Goal: Transaction & Acquisition: Obtain resource

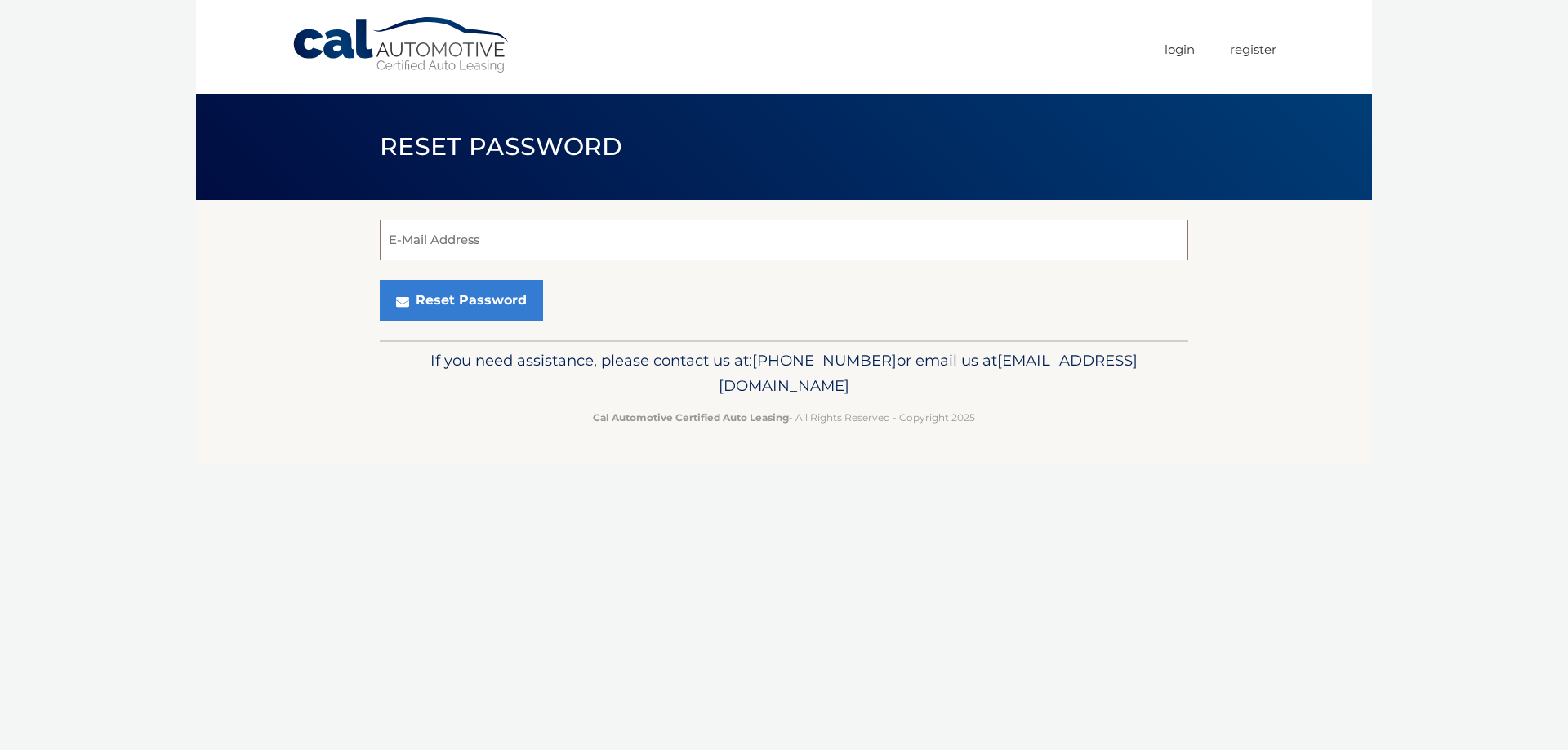
click at [719, 221] on input "E-Mail Address" at bounding box center [784, 240] width 808 height 41
type input "[PERSON_NAME][EMAIL_ADDRESS][PERSON_NAME][DOMAIN_NAME]"
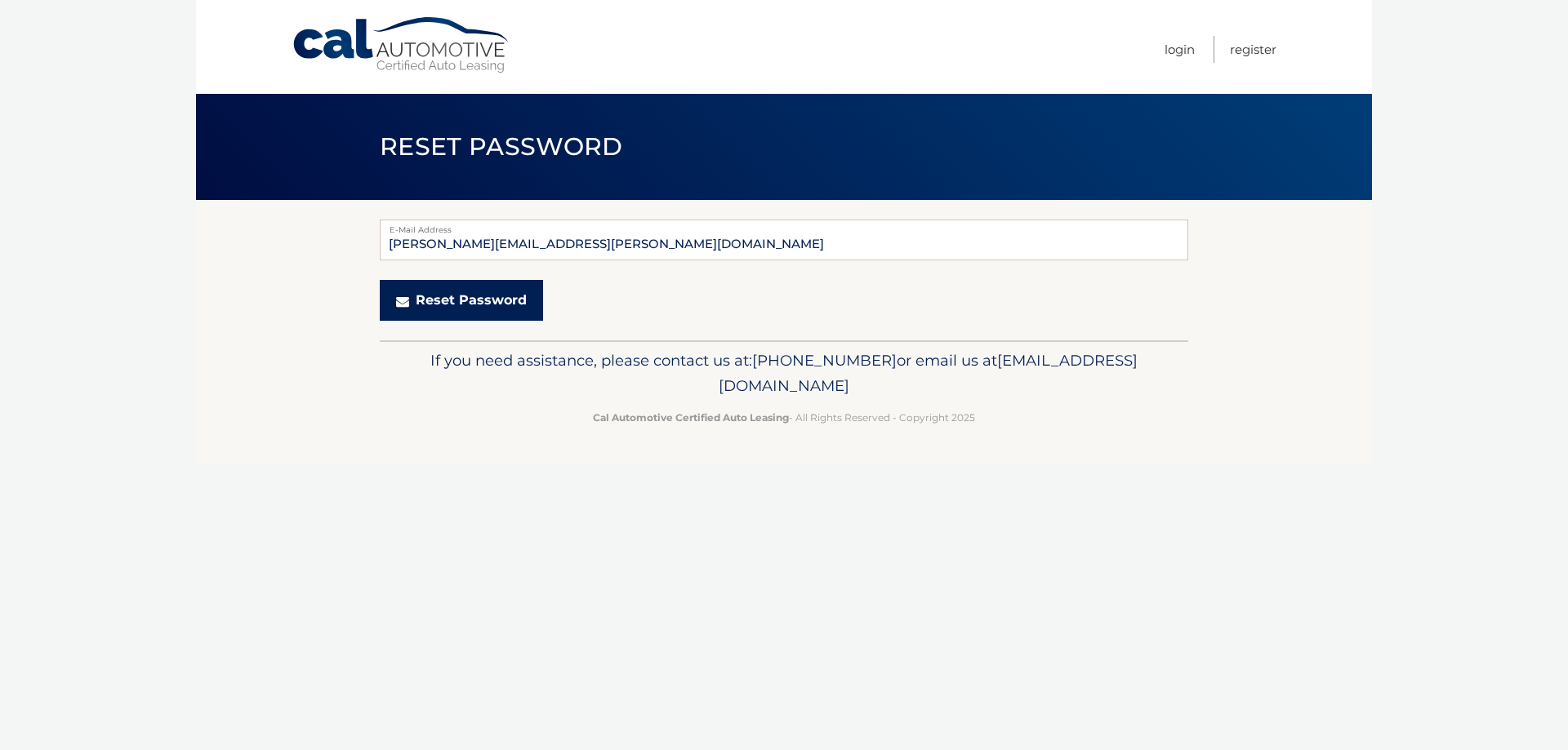
click at [476, 301] on button "Reset Password" at bounding box center [461, 300] width 163 height 41
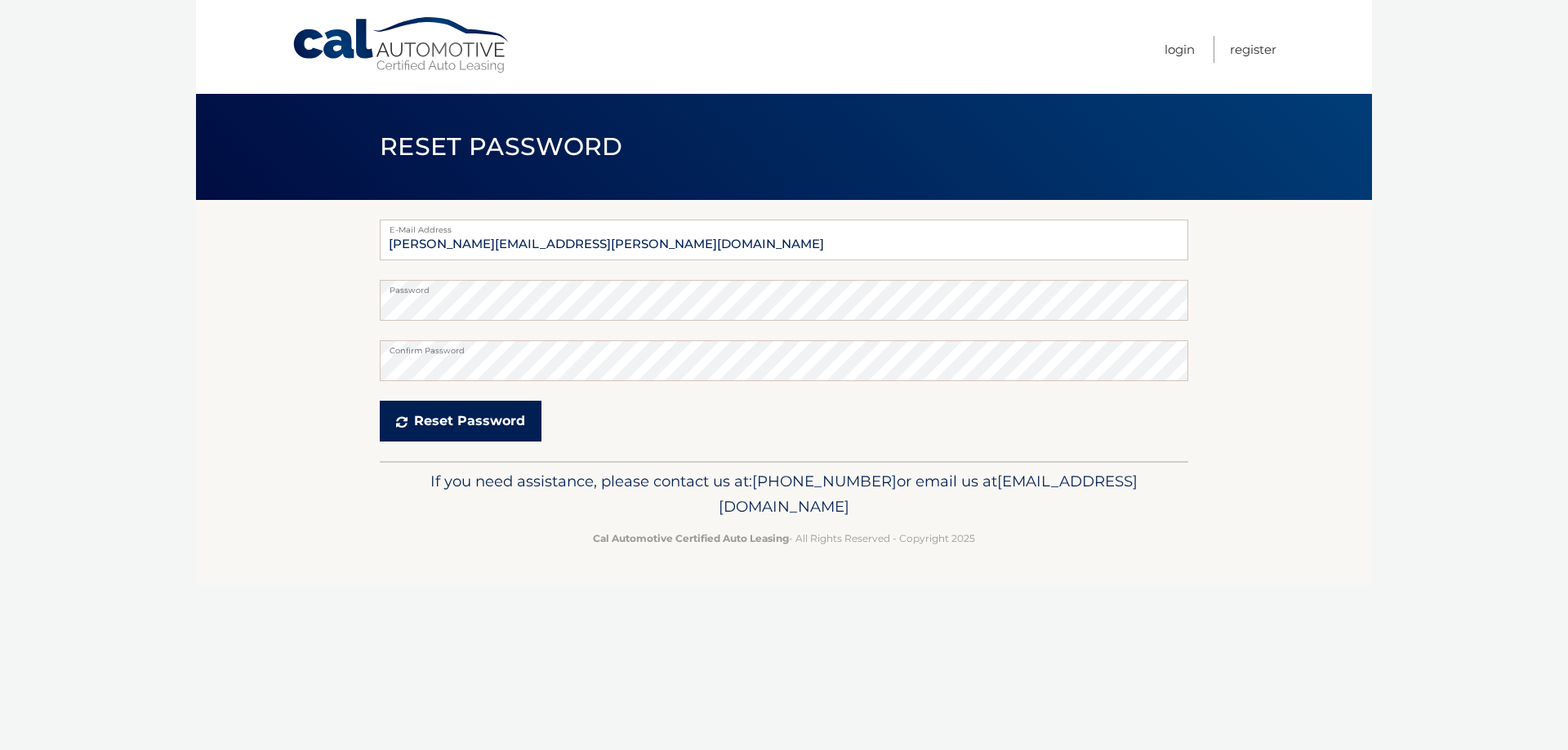
click at [416, 416] on button "Reset Password" at bounding box center [460, 421] width 161 height 41
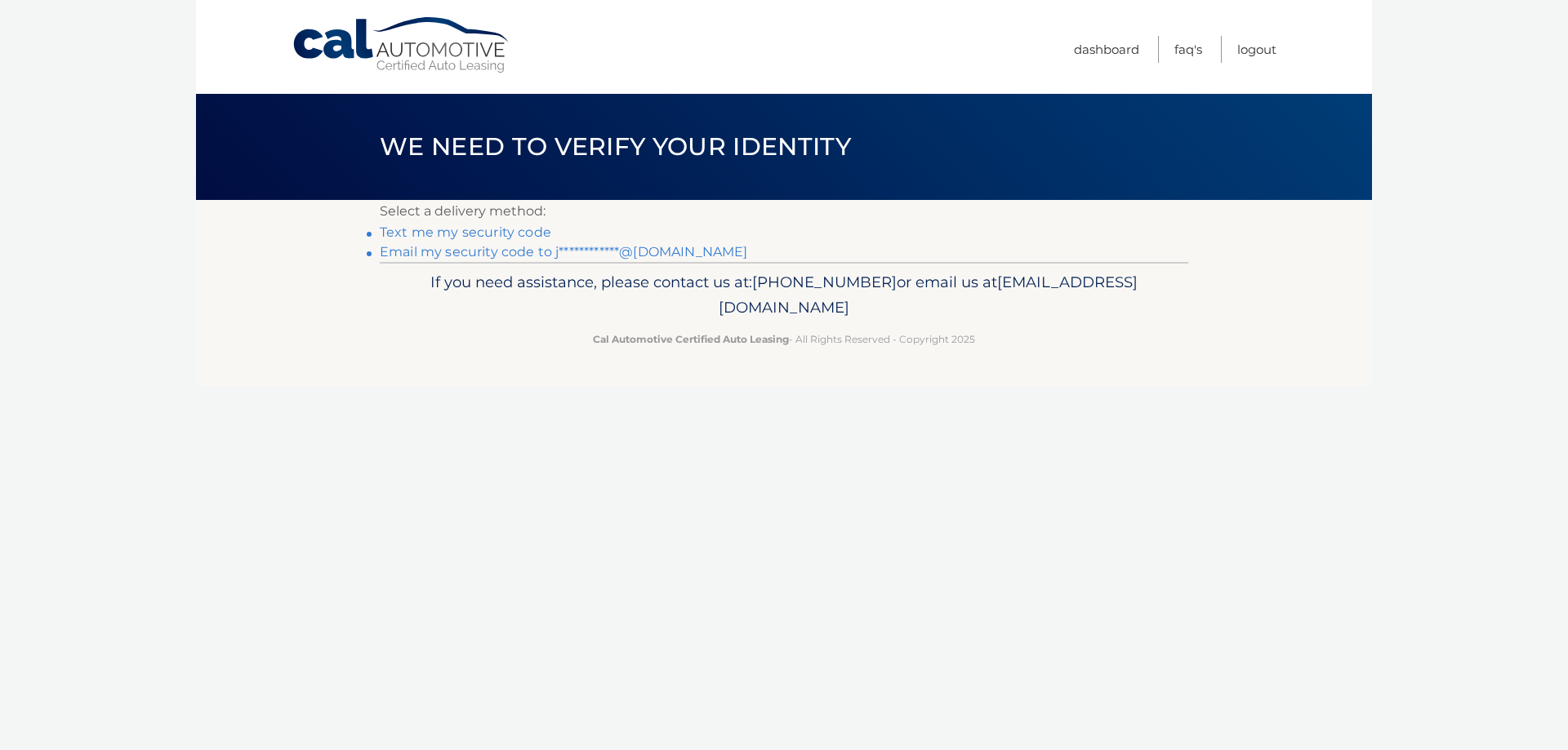
click at [526, 239] on link "Text me my security code" at bounding box center [466, 232] width 171 height 16
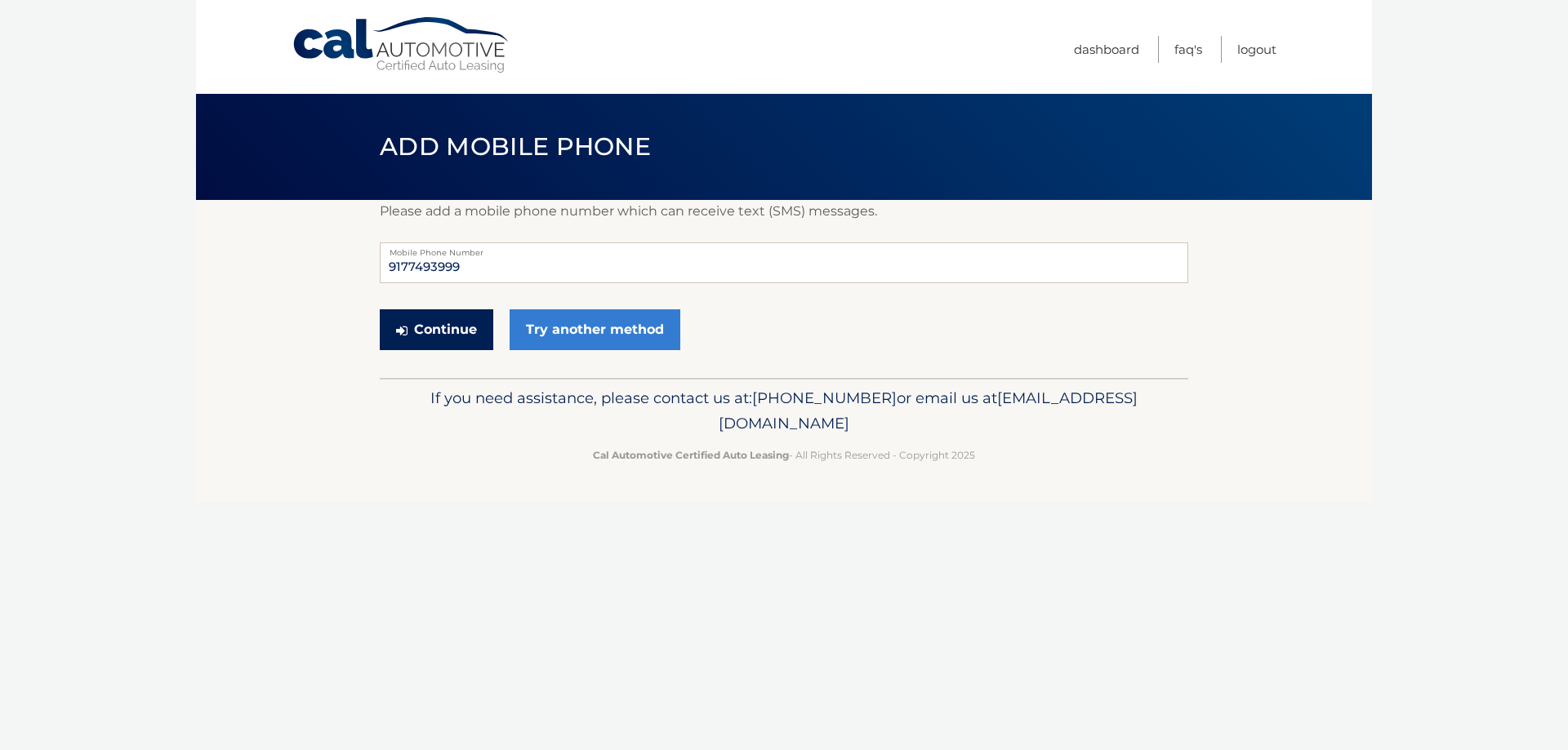
click at [426, 326] on button "Continue" at bounding box center [436, 330] width 113 height 41
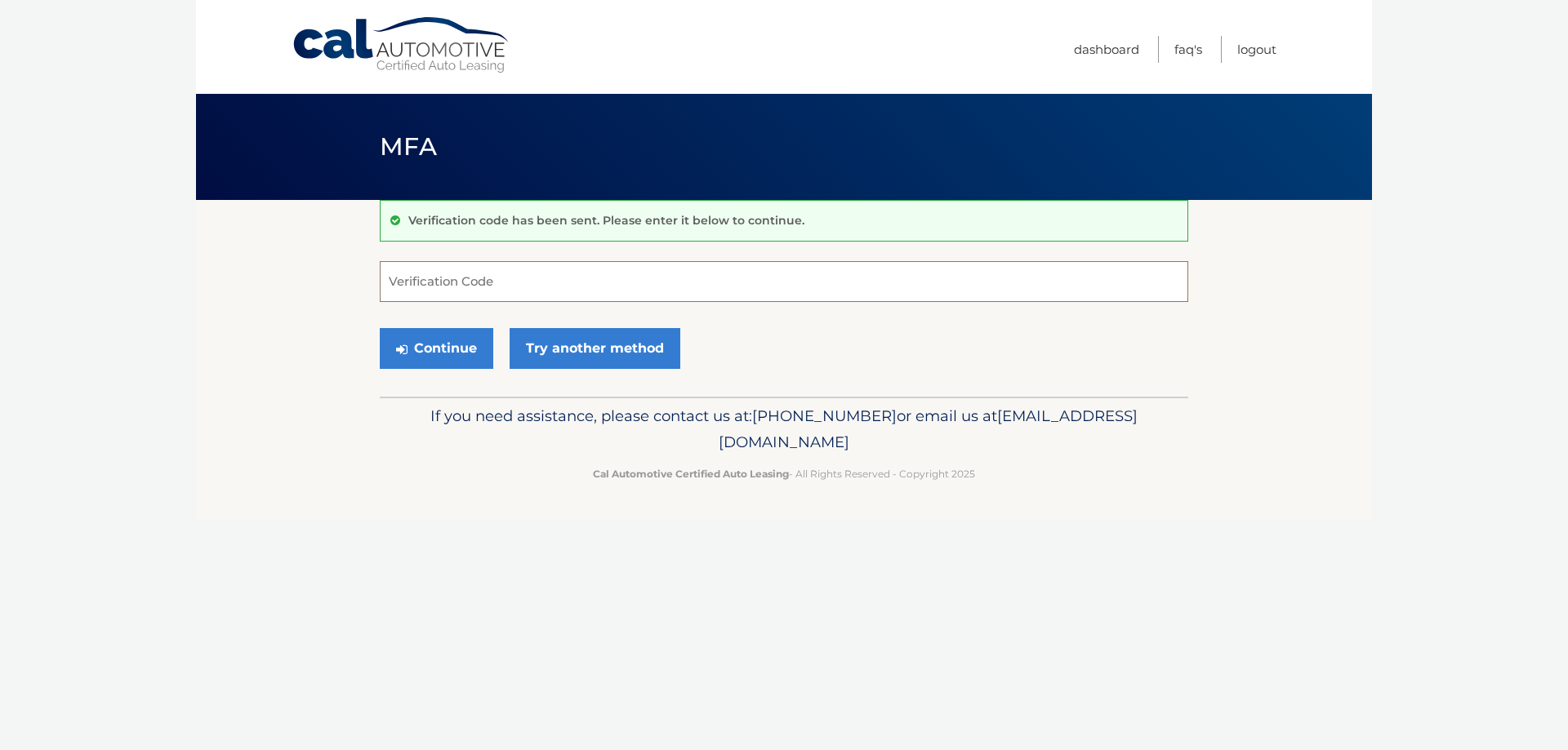
click at [566, 285] on input "Verification Code" at bounding box center [784, 281] width 808 height 41
type input "652167"
click at [450, 346] on button "Continue" at bounding box center [436, 348] width 113 height 41
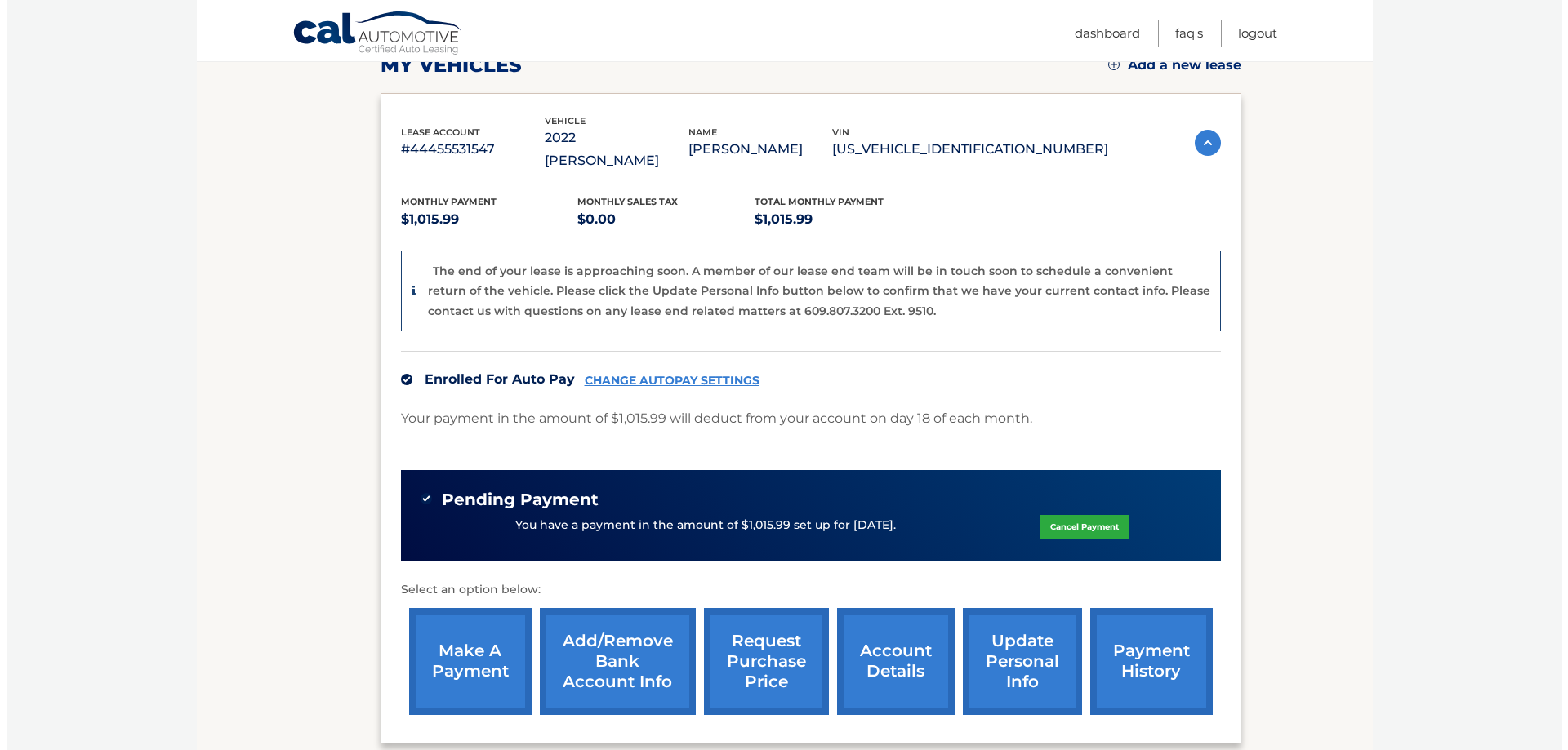
scroll to position [326, 0]
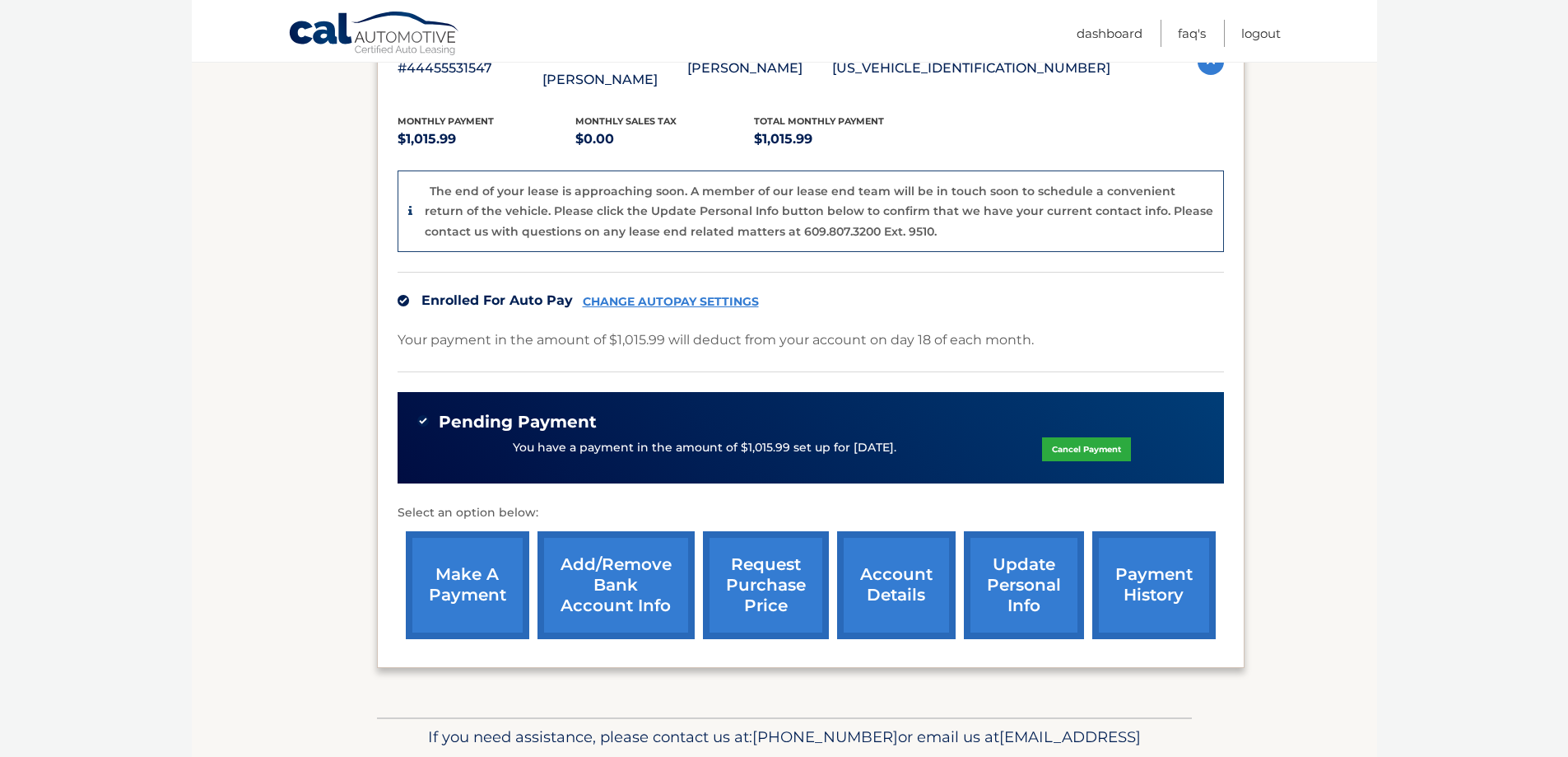
click at [781, 559] on link "request purchase price" at bounding box center [766, 585] width 126 height 108
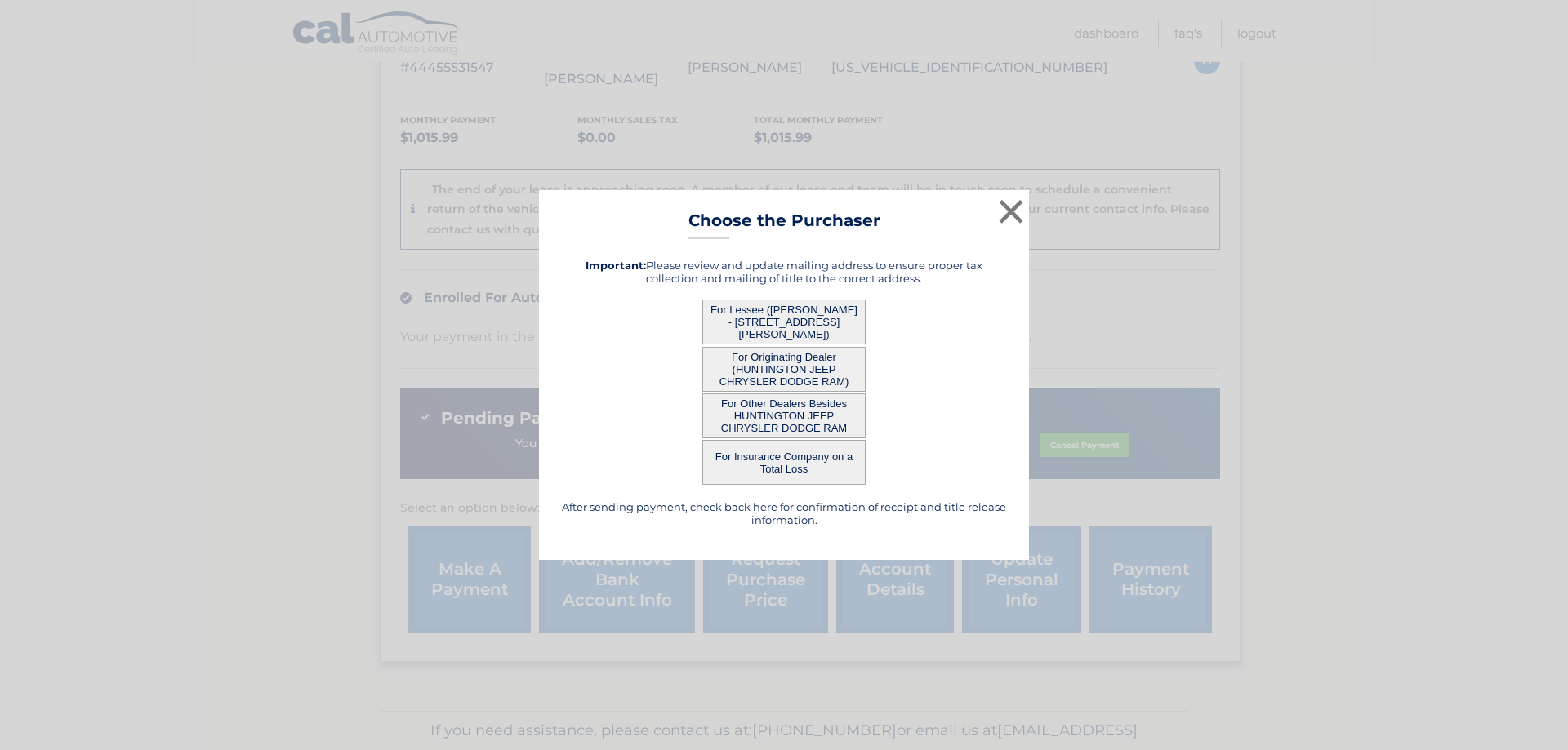
click at [815, 325] on button "For Lessee (JOSHUA BOGATY - 6 Wedgewood Dr, , Dix Hills, NY 11746)" at bounding box center [784, 322] width 163 height 45
click at [770, 315] on button "For Lessee (JOSHUA BOGATY - 6 Wedgewood Dr, , Dix Hills, NY 11746)" at bounding box center [784, 322] width 163 height 45
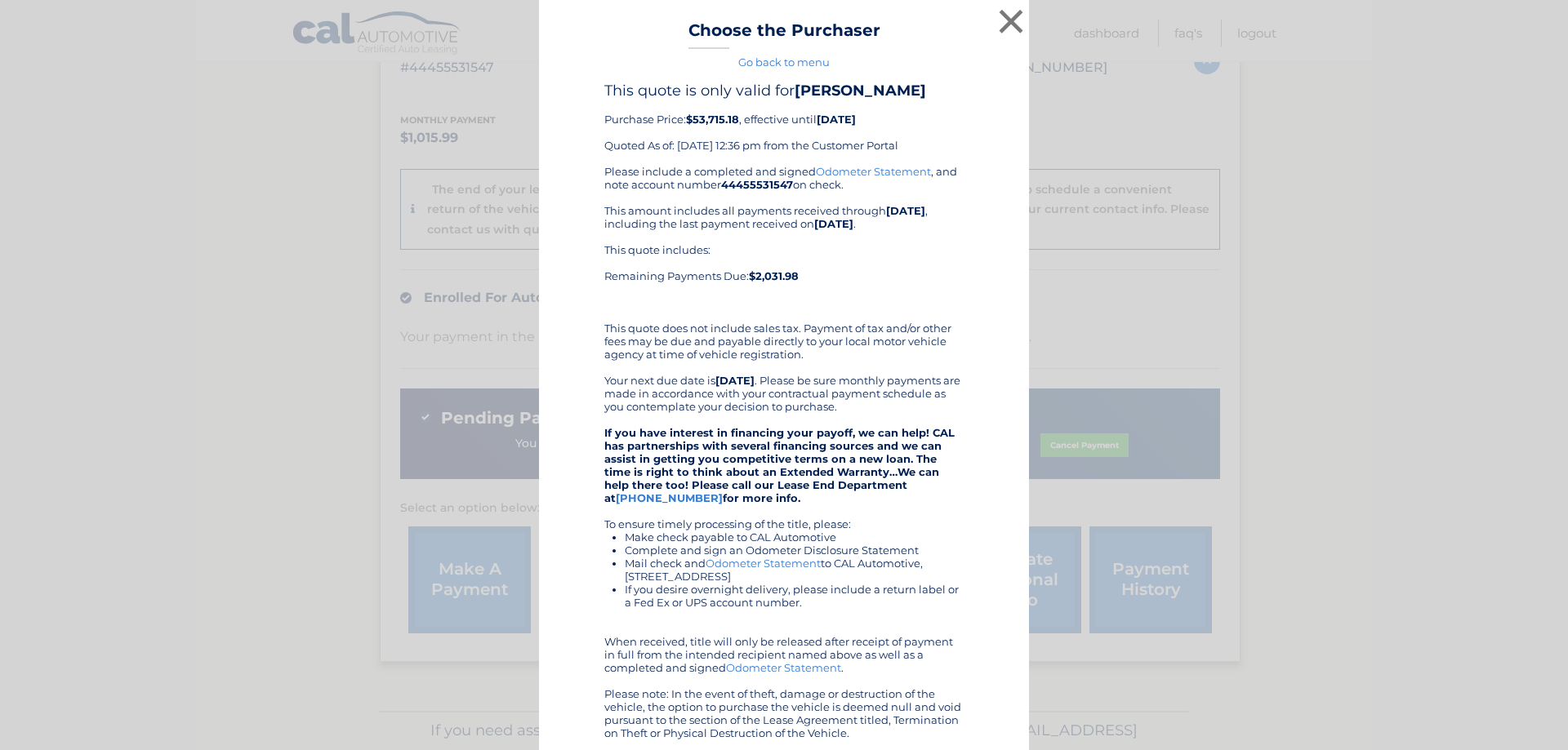
scroll to position [132, 0]
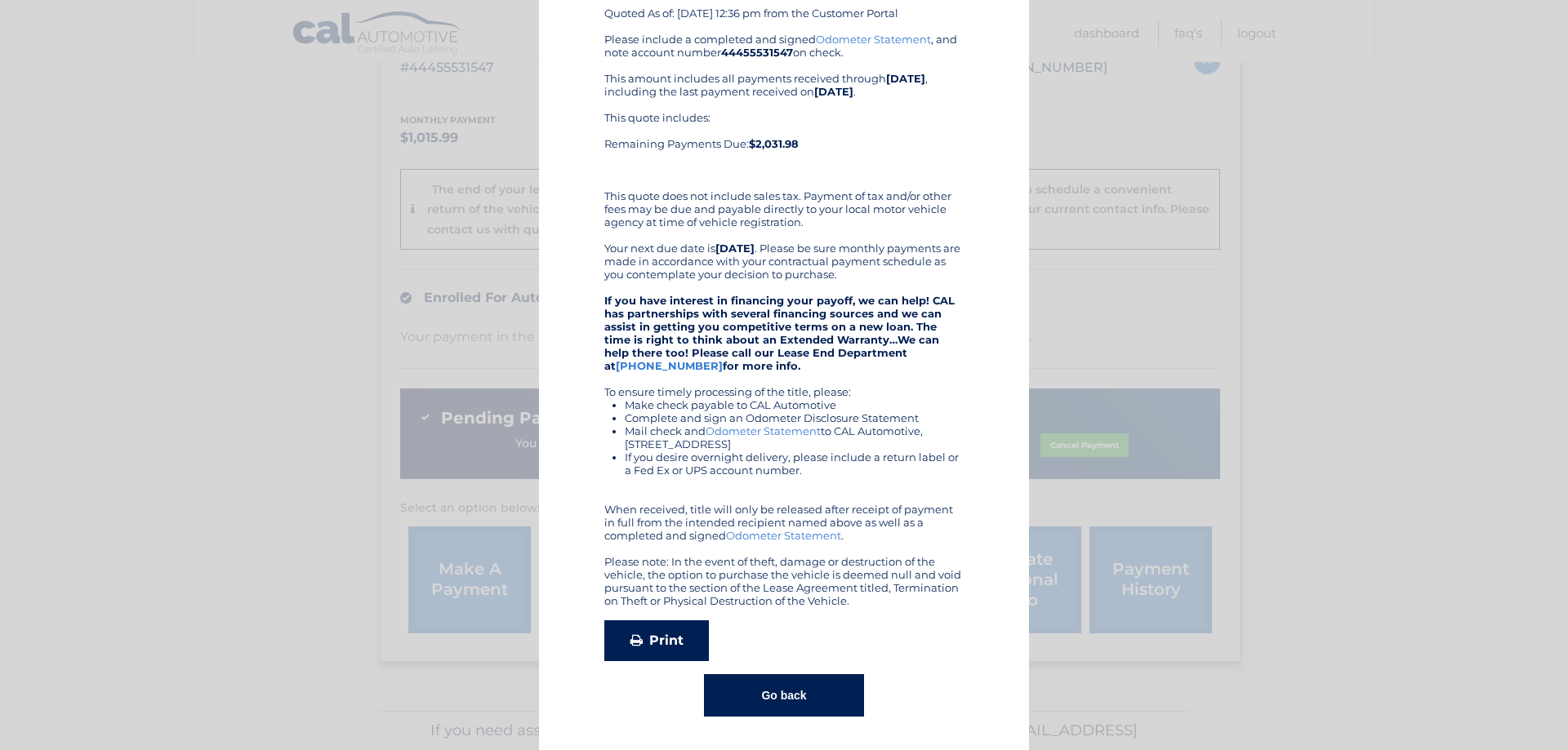
click at [642, 636] on link "Print" at bounding box center [655, 640] width 104 height 41
click at [791, 697] on button "Go back" at bounding box center [784, 696] width 159 height 42
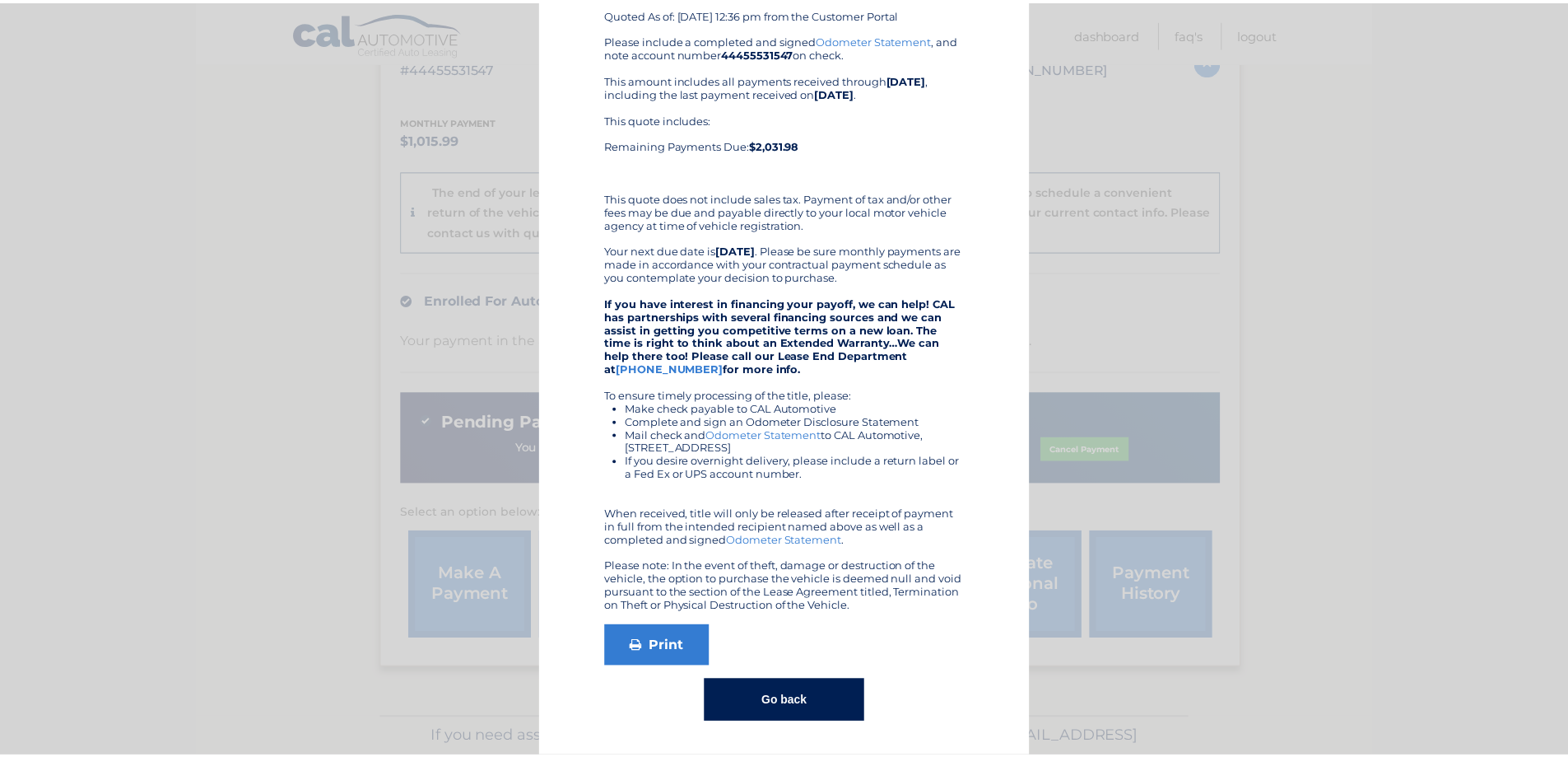
scroll to position [0, 0]
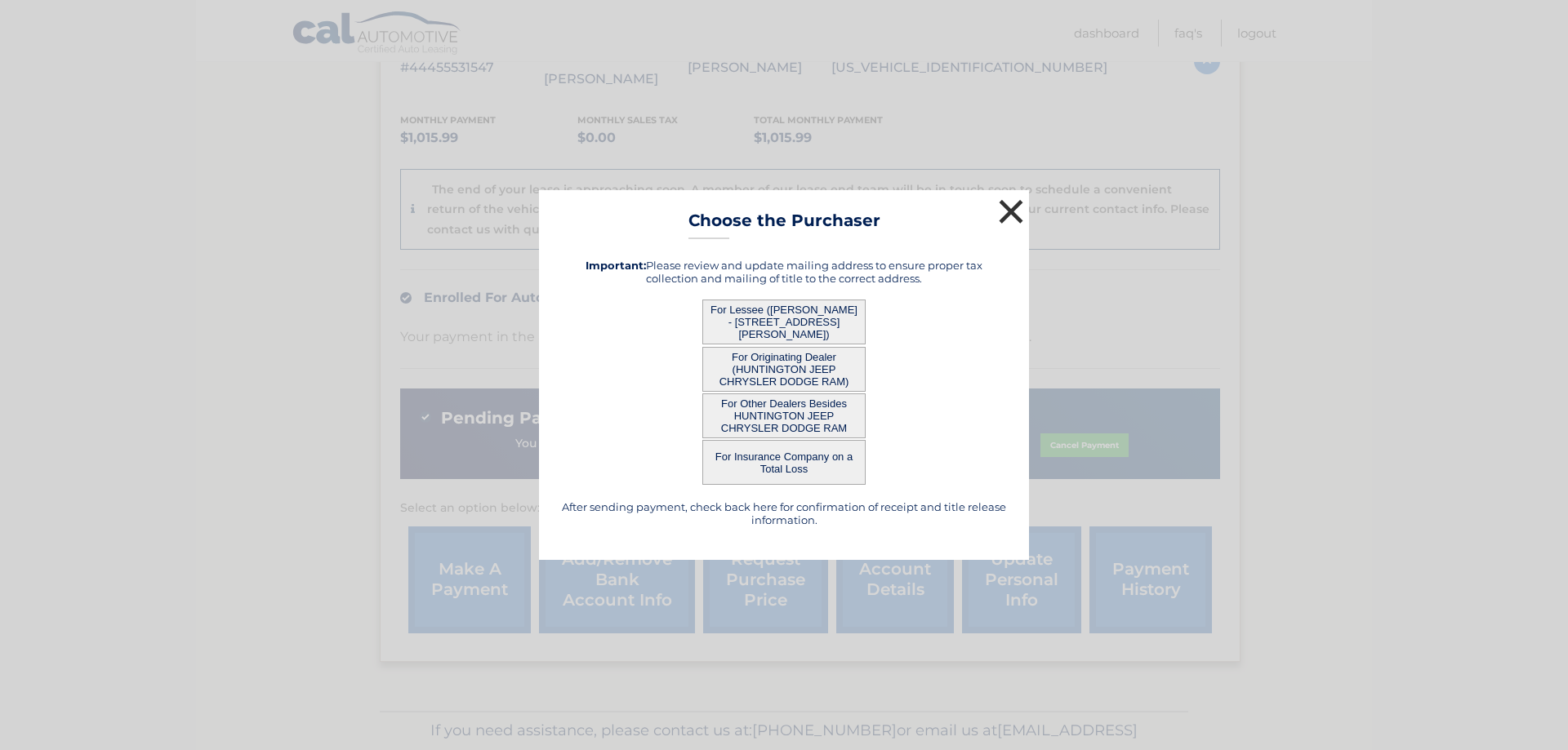
click at [1008, 212] on button "×" at bounding box center [1010, 211] width 32 height 32
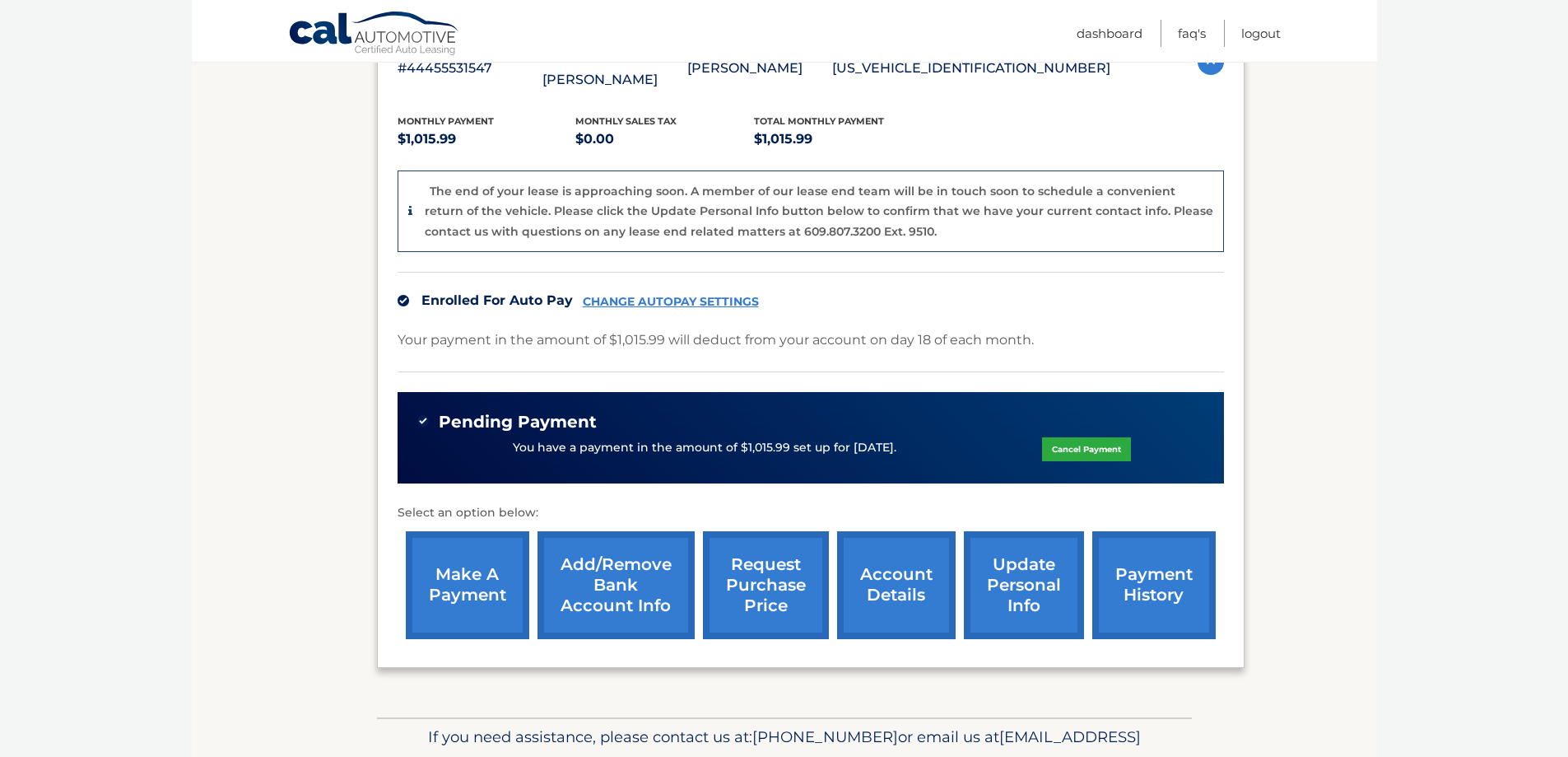
click at [915, 571] on link "account details" at bounding box center [897, 585] width 119 height 108
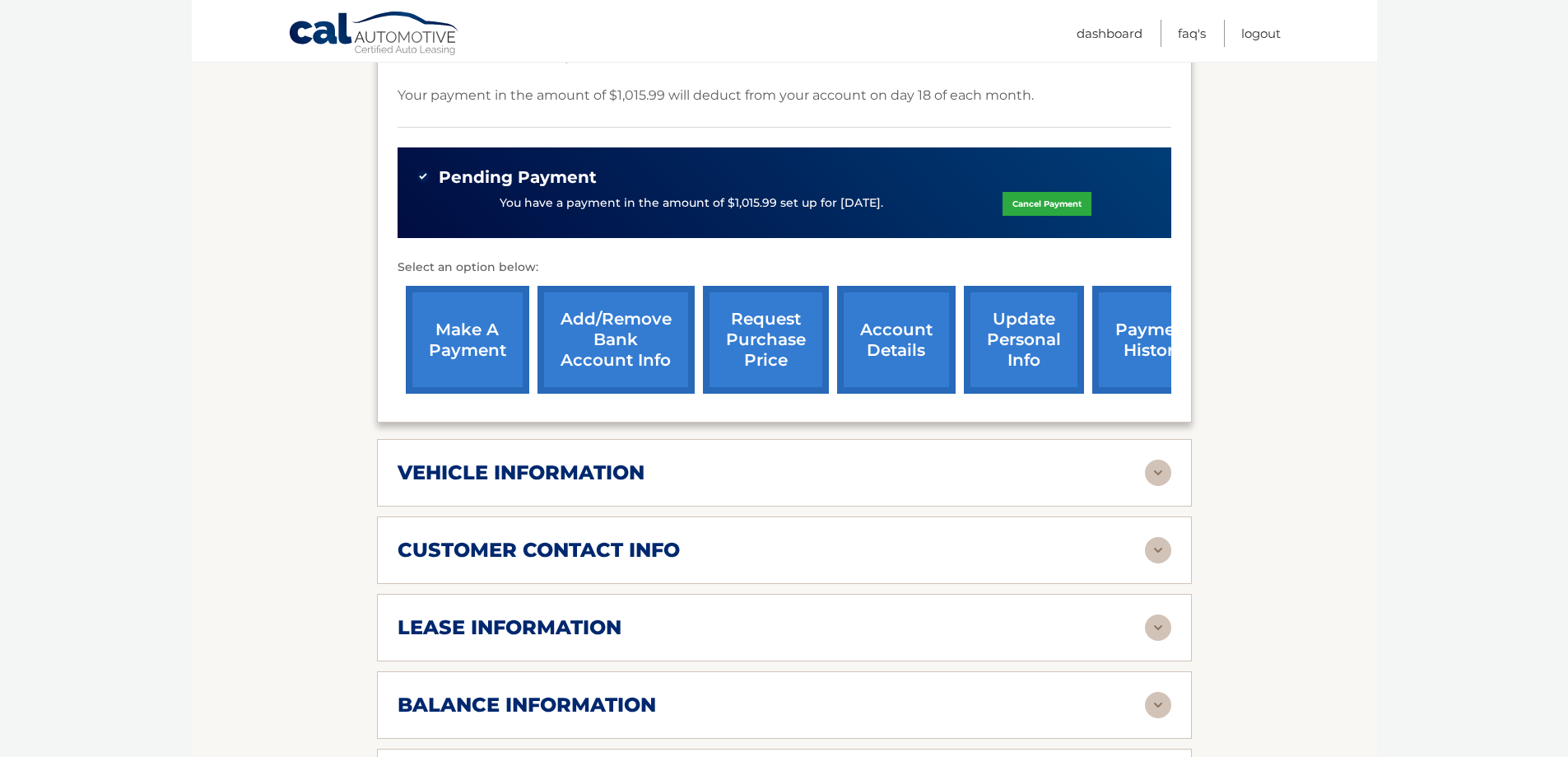
scroll to position [659, 0]
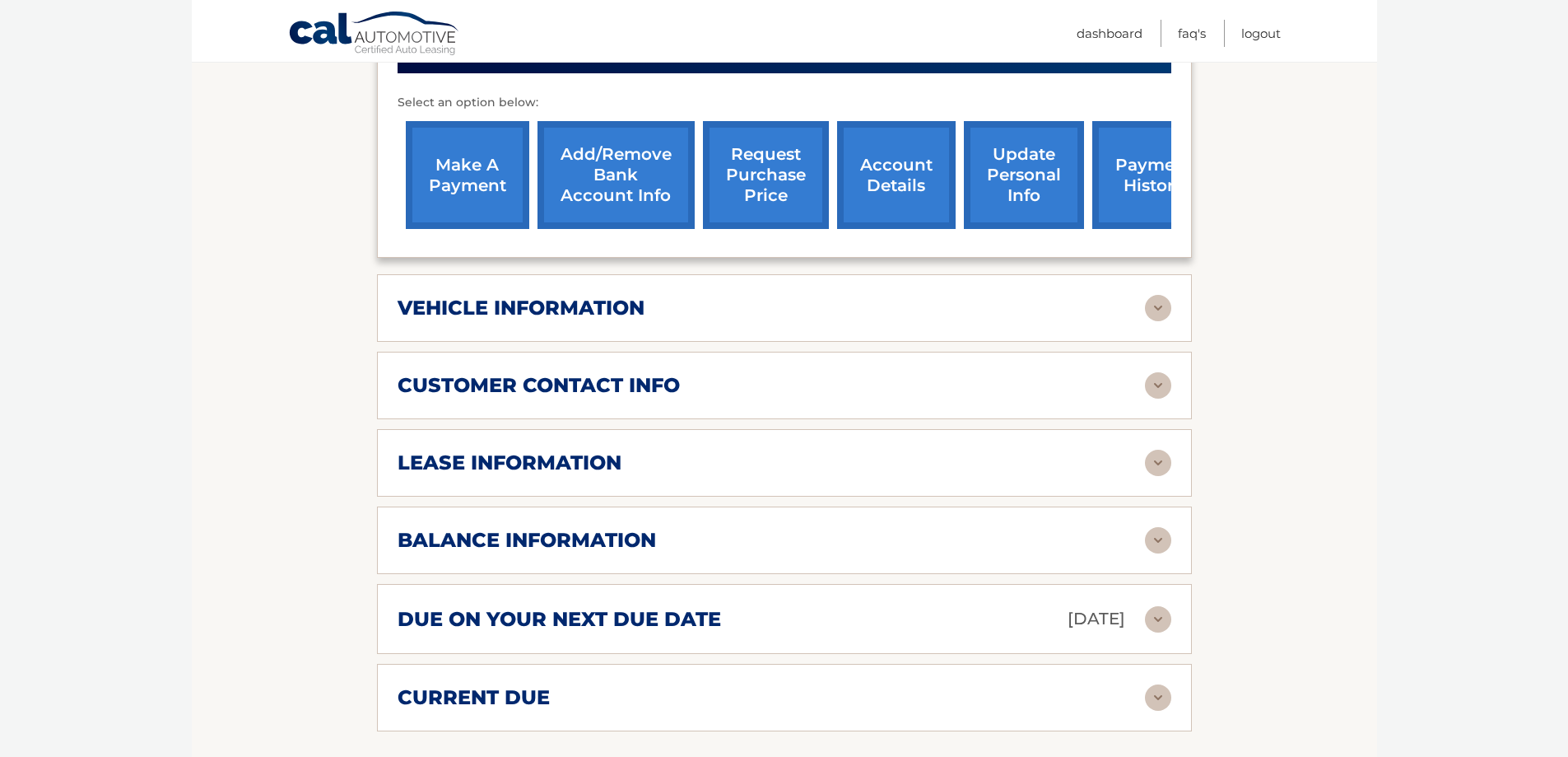
click at [693, 296] on div "vehicle information" at bounding box center [771, 308] width 747 height 25
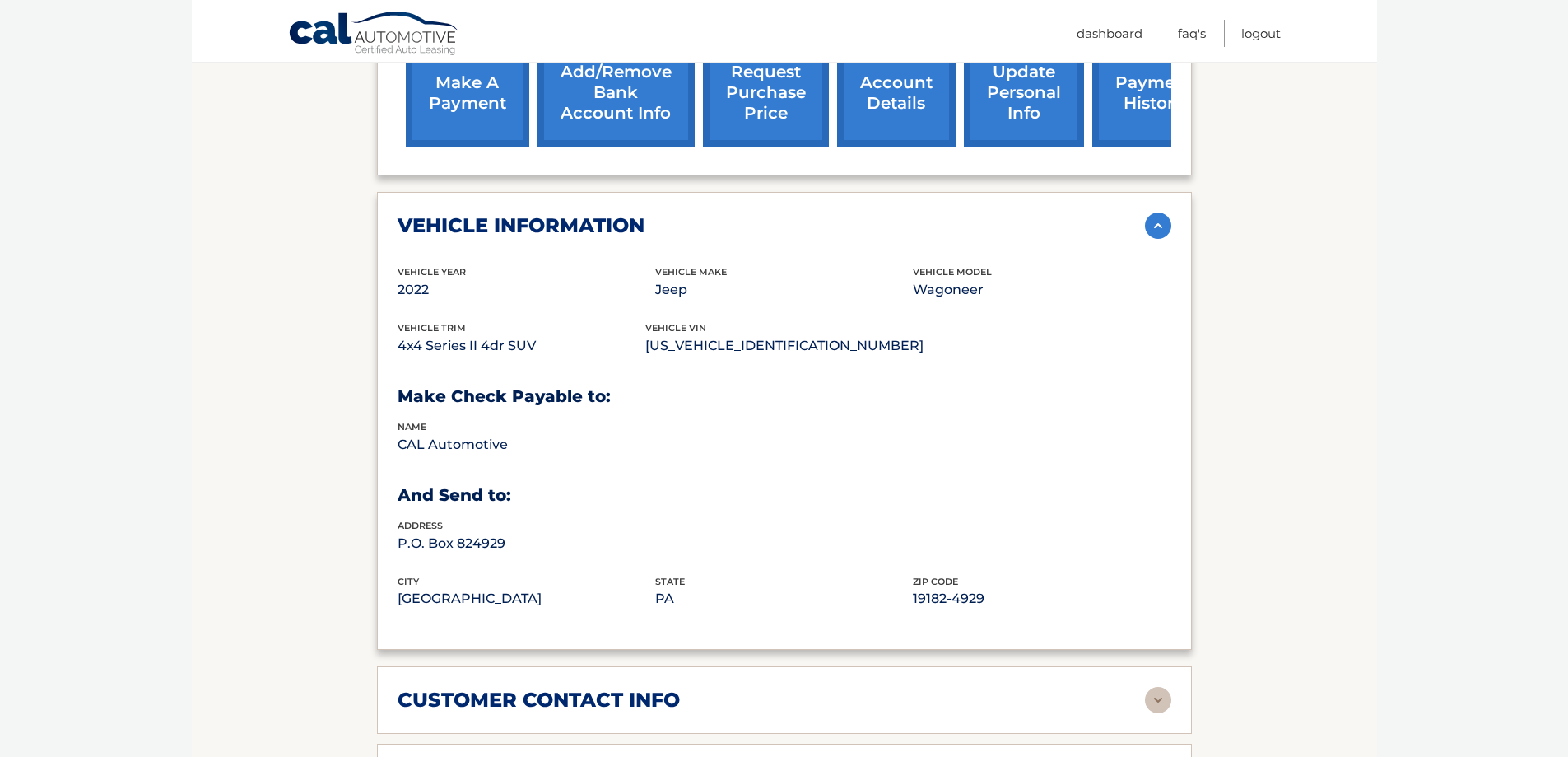
scroll to position [906, 0]
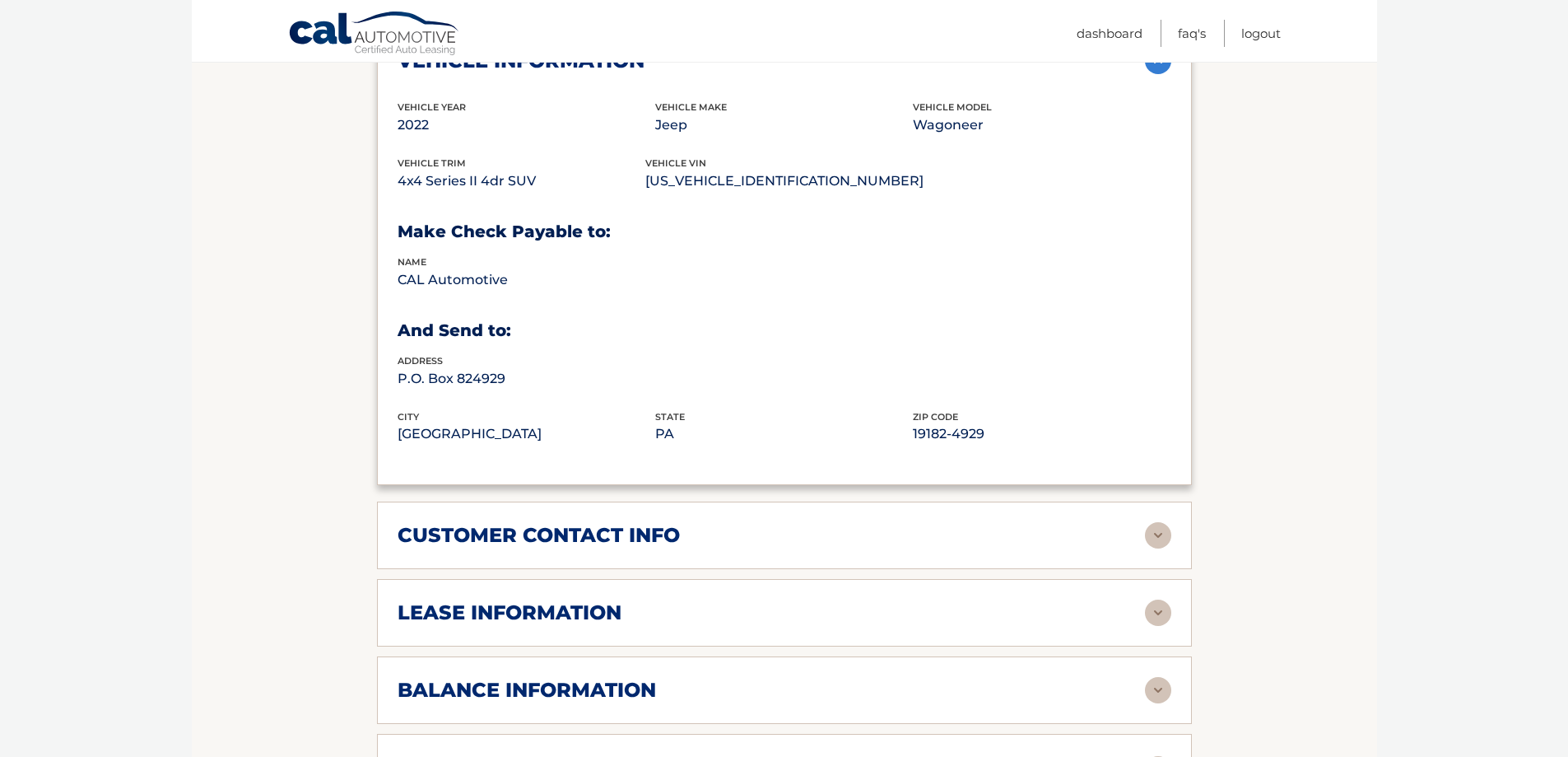
click at [901, 523] on div "customer contact info" at bounding box center [771, 535] width 747 height 25
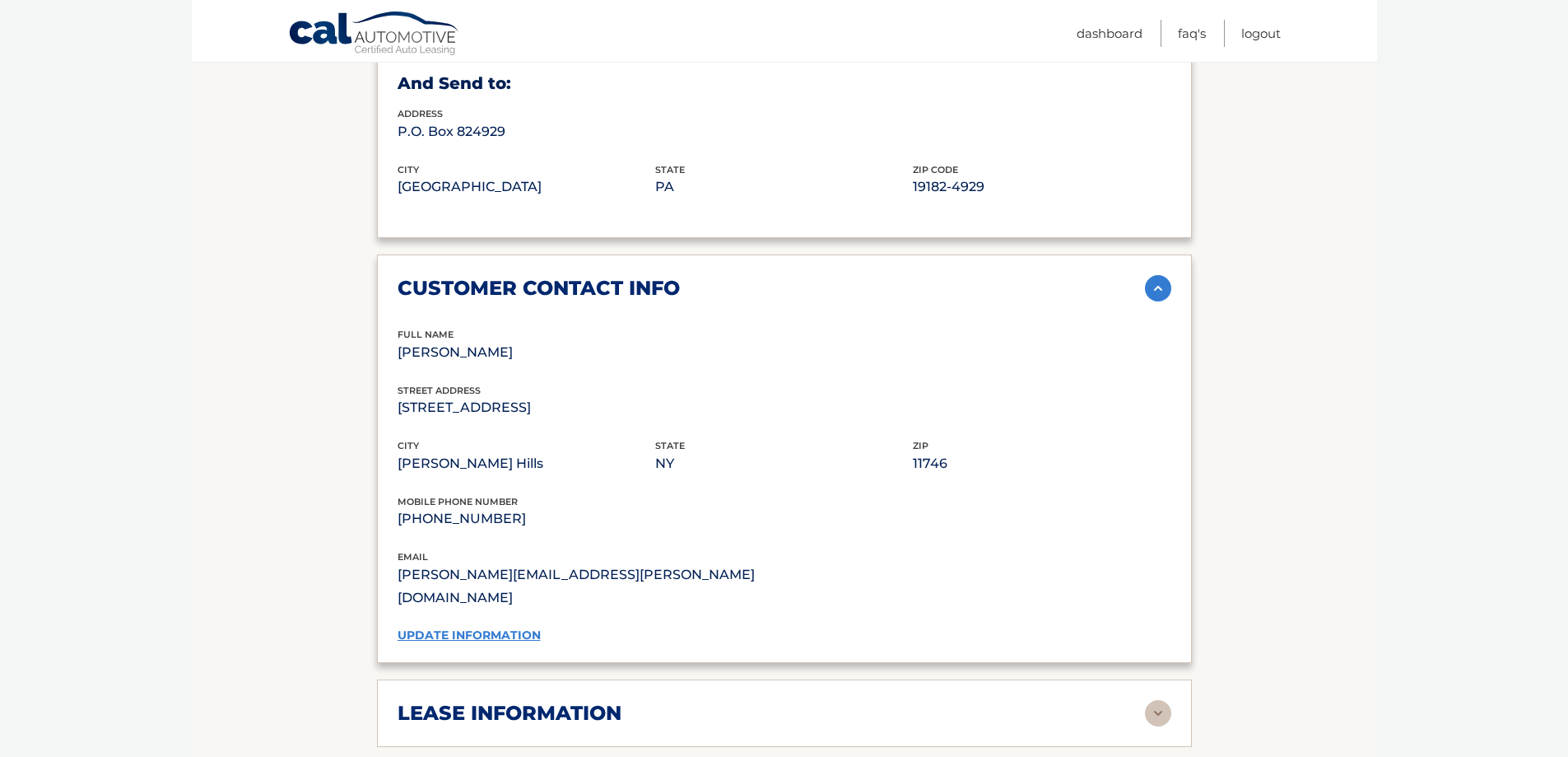
scroll to position [1401, 0]
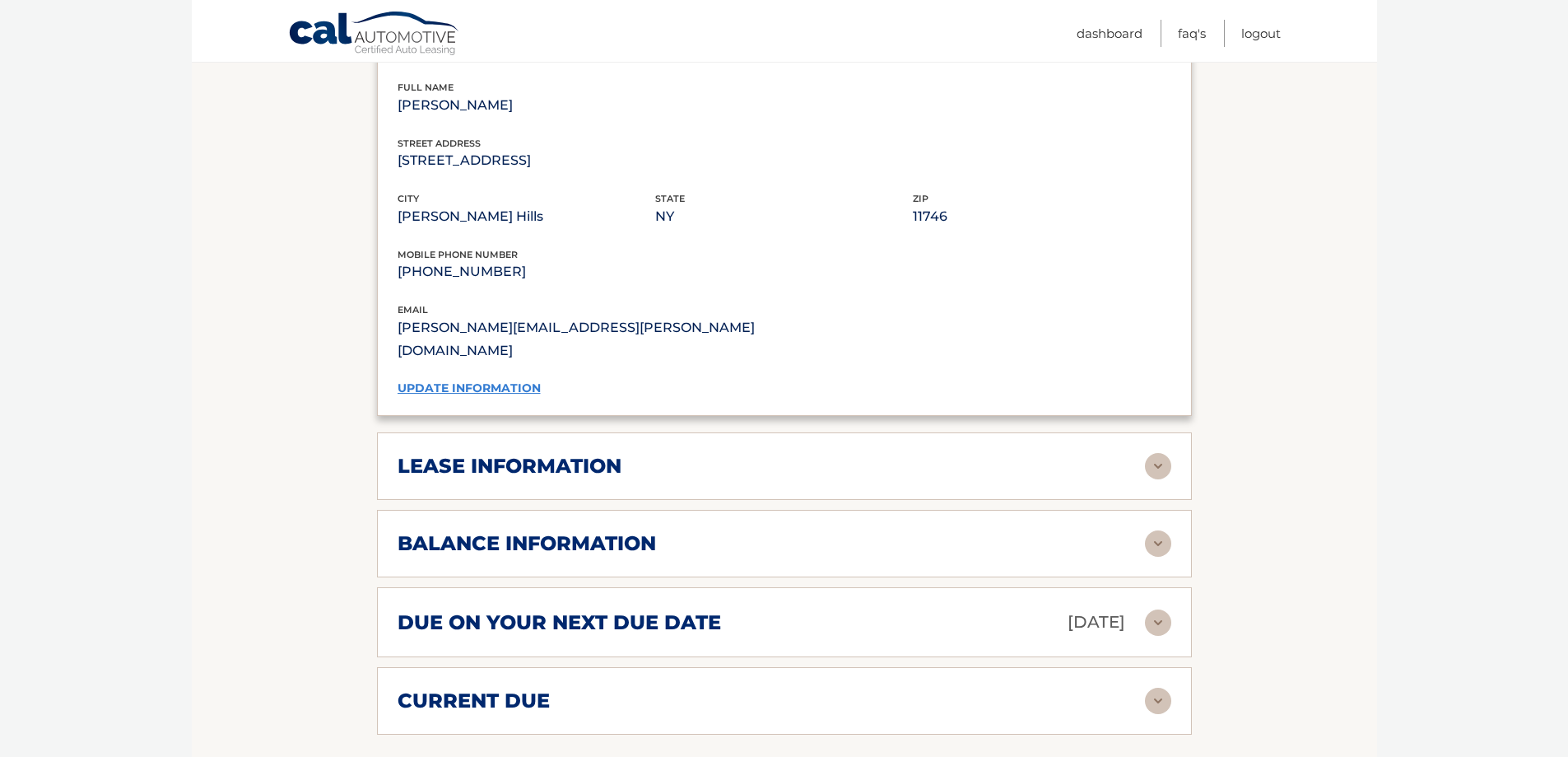
click at [867, 454] on div "lease information" at bounding box center [771, 466] width 747 height 25
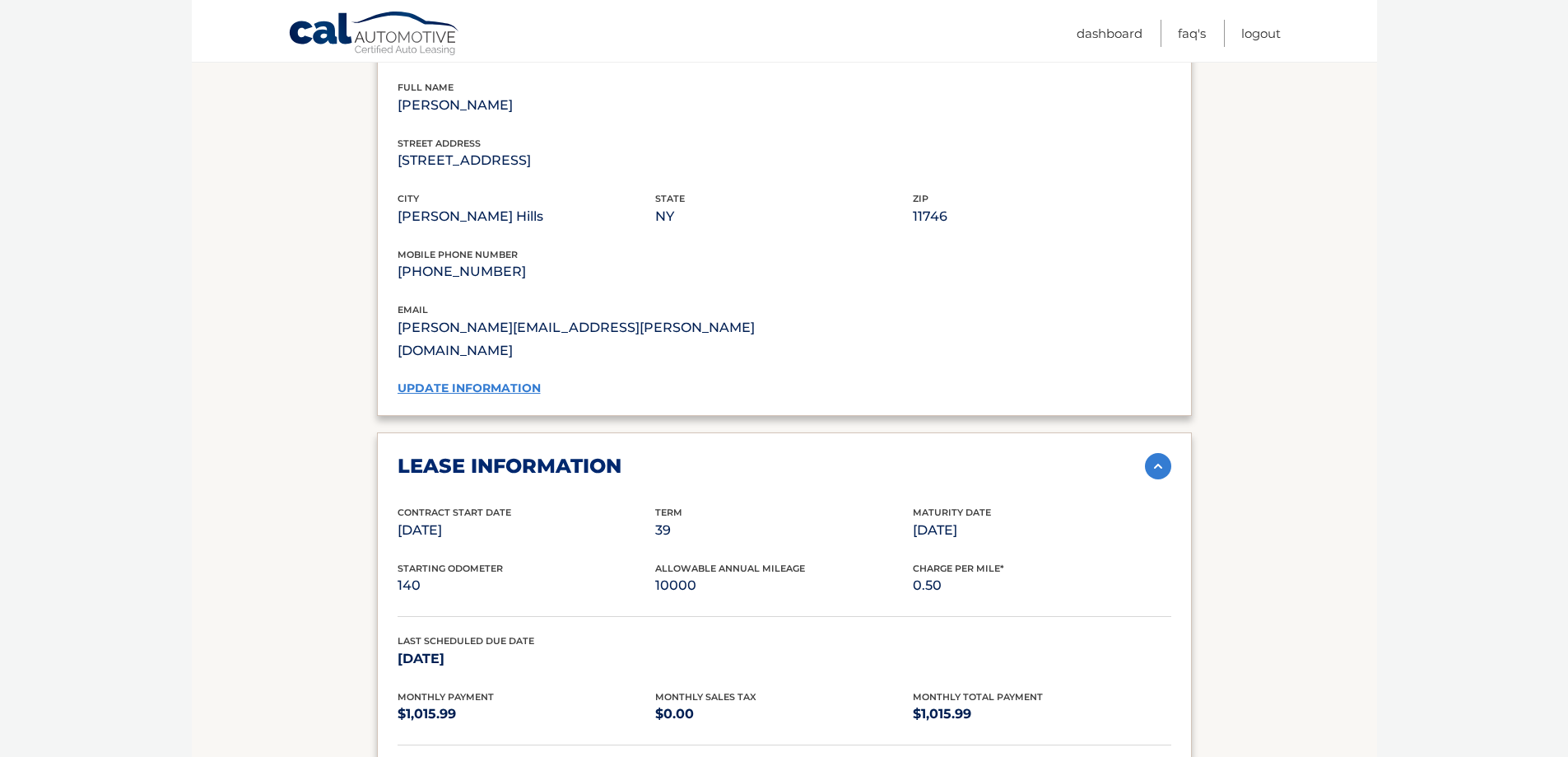
scroll to position [1648, 0]
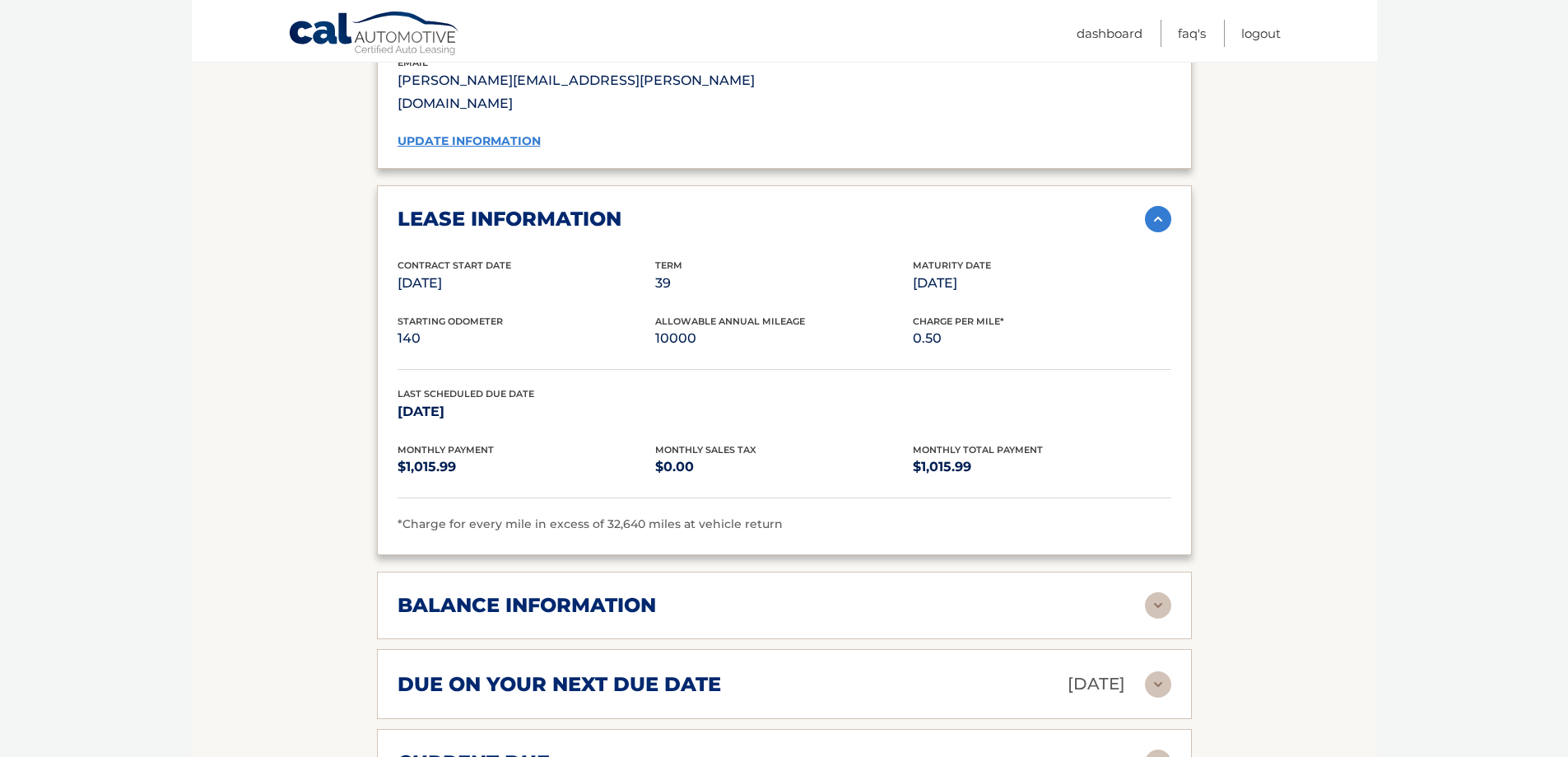
click at [854, 593] on div "balance information" at bounding box center [771, 605] width 747 height 25
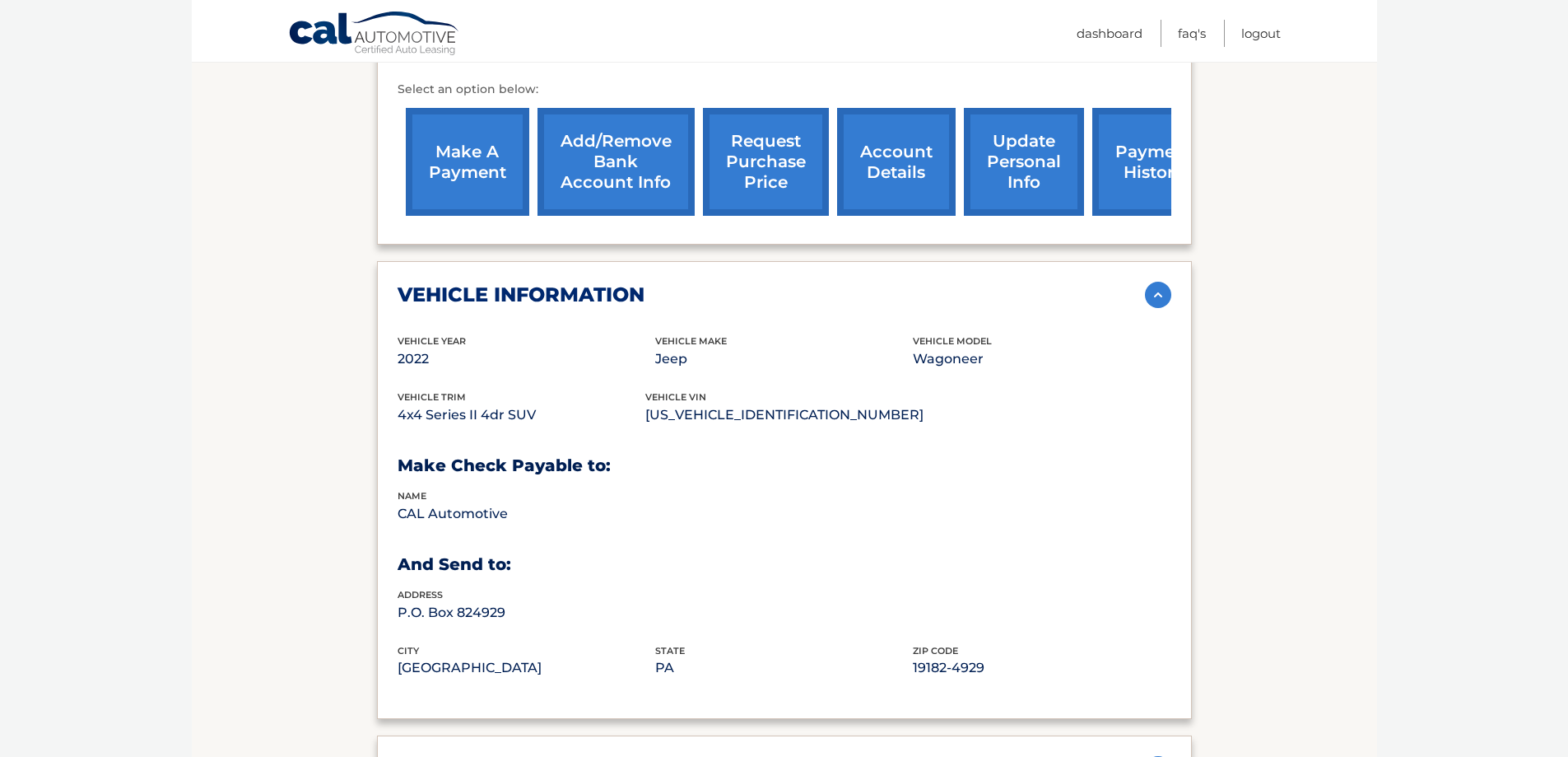
scroll to position [178, 0]
